Goal: Task Accomplishment & Management: Manage account settings

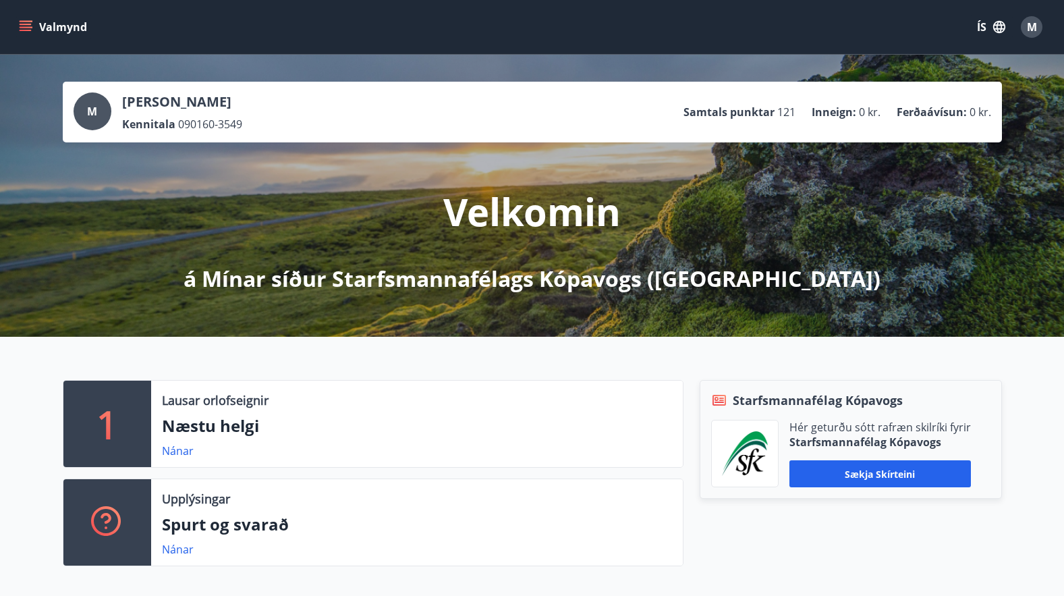
click at [1032, 23] on span "M" at bounding box center [1032, 27] width 10 height 15
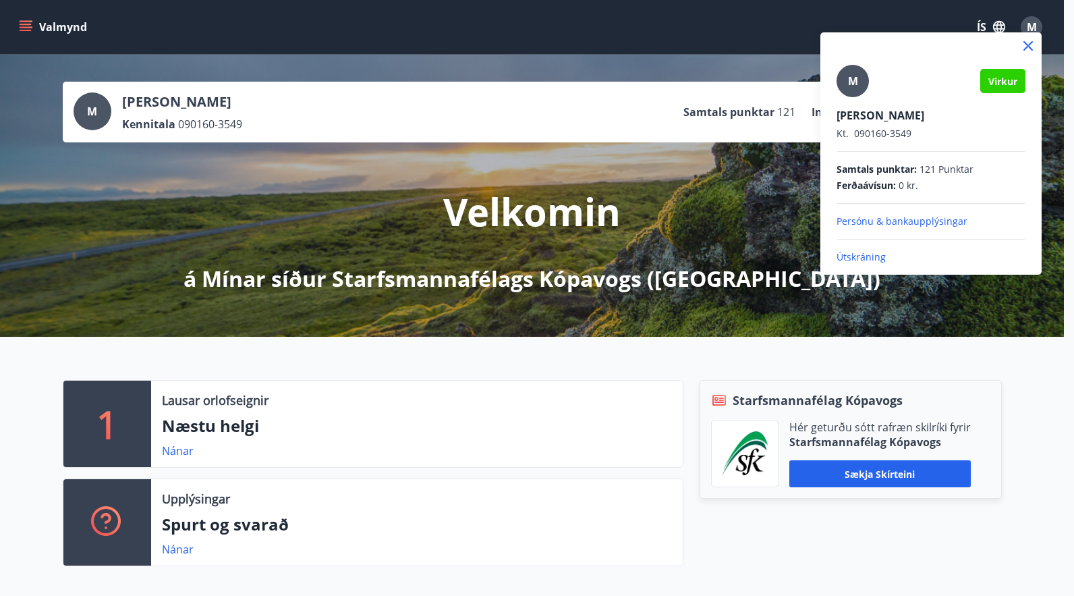
click at [838, 254] on p "Útskráning" at bounding box center [930, 256] width 189 height 13
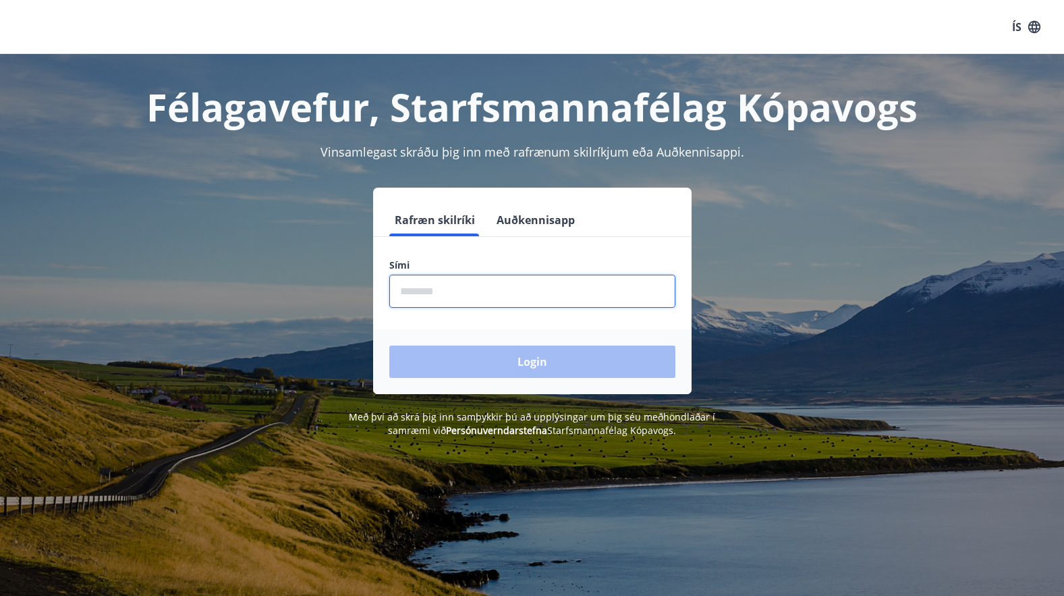
click at [424, 287] on input "phone" at bounding box center [532, 291] width 286 height 33
type input "********"
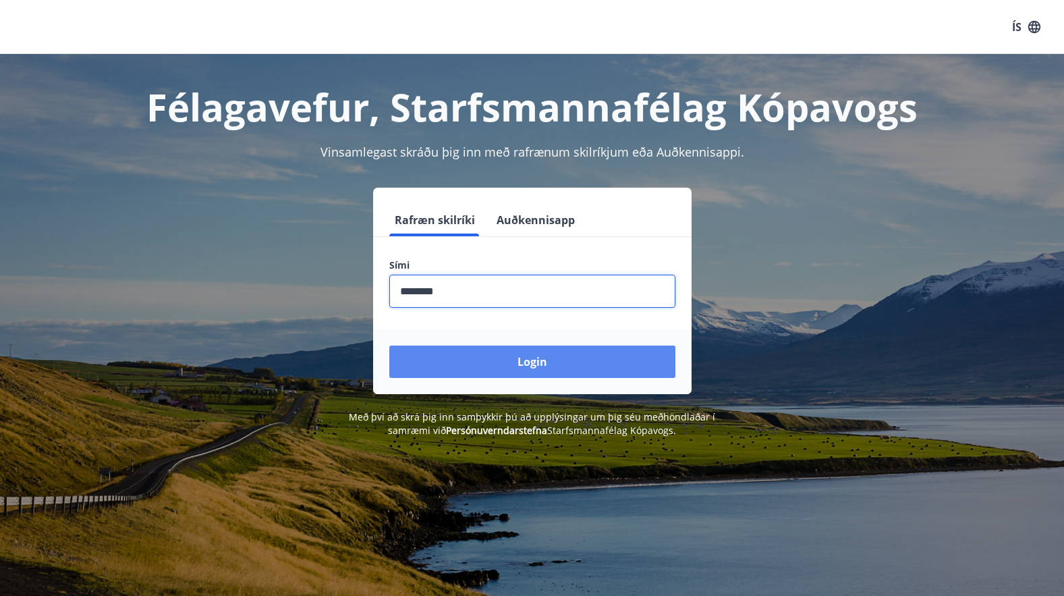
click at [492, 355] on button "Login" at bounding box center [532, 361] width 286 height 32
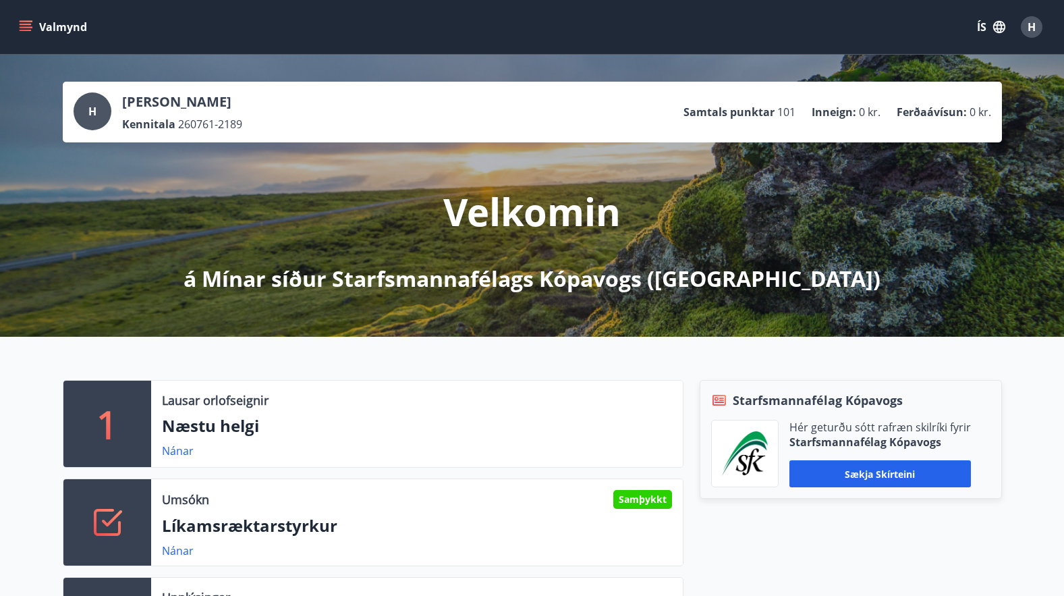
click at [375, 47] on div "Valmynd ÍS H" at bounding box center [532, 27] width 1064 height 54
click at [351, 33] on div "Valmynd ÍS H" at bounding box center [531, 27] width 1031 height 32
